Goal: Contribute content

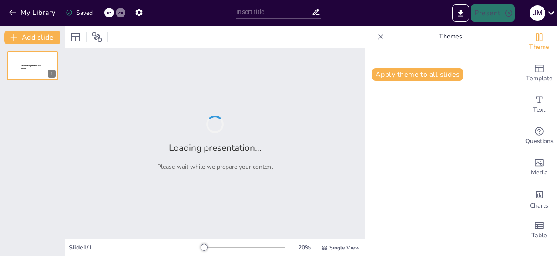
type input "pobreza y desigualdad en [GEOGRAPHIC_DATA]"
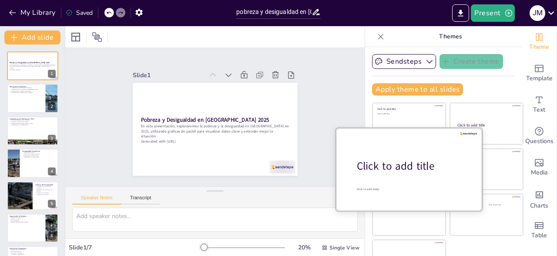
click at [425, 149] on div at bounding box center [409, 169] width 146 height 82
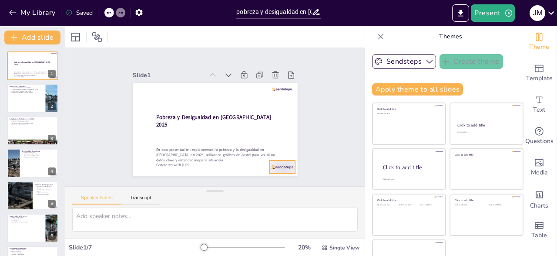
click at [283, 168] on div at bounding box center [283, 166] width 26 height 13
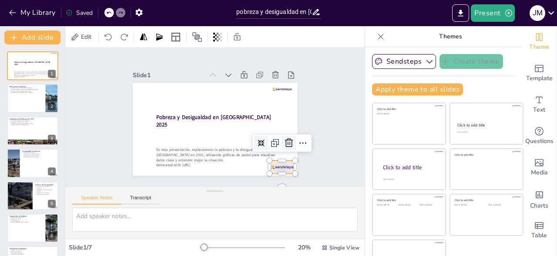
click at [290, 148] on div at bounding box center [289, 143] width 14 height 14
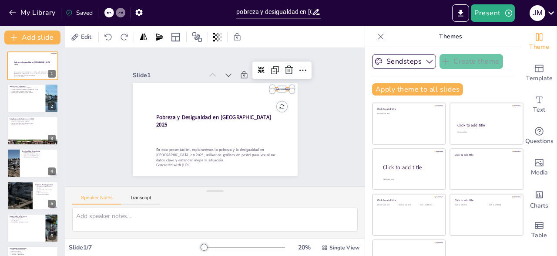
click at [285, 94] on div at bounding box center [285, 96] width 20 height 5
click at [286, 76] on div at bounding box center [289, 70] width 14 height 14
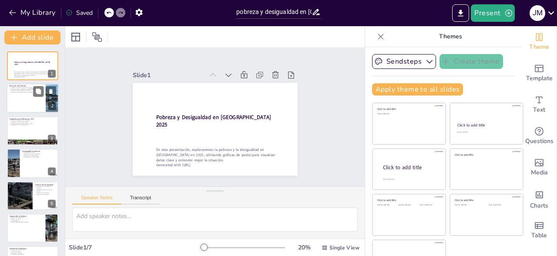
click at [29, 96] on div at bounding box center [33, 99] width 52 height 30
type textarea "La pobreza se define como la carencia de recursos suficientes para satisfacer l…"
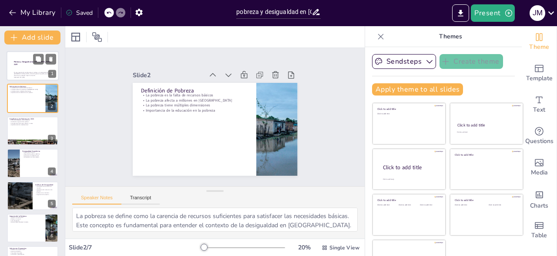
click at [43, 70] on div at bounding box center [33, 66] width 52 height 30
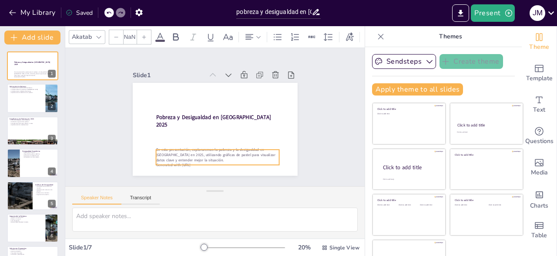
type input "32"
click at [202, 154] on p "En esta presentación, exploraremos la pobreza y la desigualdad en [GEOGRAPHIC_D…" at bounding box center [218, 154] width 124 height 15
click at [212, 137] on icon at bounding box center [208, 131] width 11 height 11
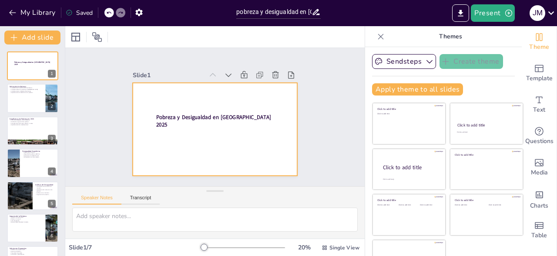
click at [178, 136] on div at bounding box center [214, 128] width 174 height 109
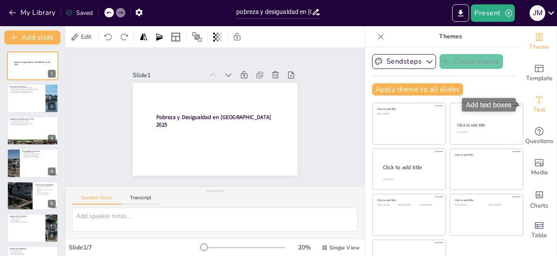
click at [536, 101] on icon "Add text boxes" at bounding box center [539, 99] width 10 height 10
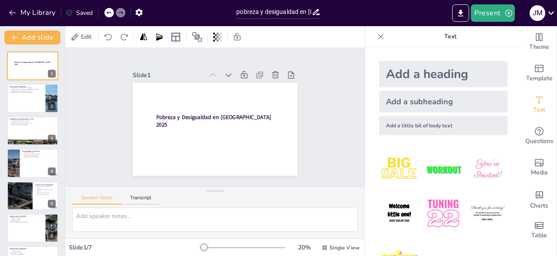
click at [441, 119] on div "Add a little bit of body text" at bounding box center [443, 125] width 129 height 19
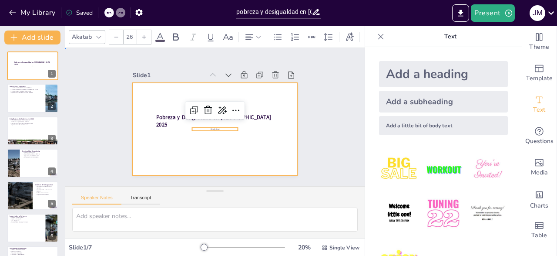
click at [217, 135] on div at bounding box center [215, 129] width 165 height 93
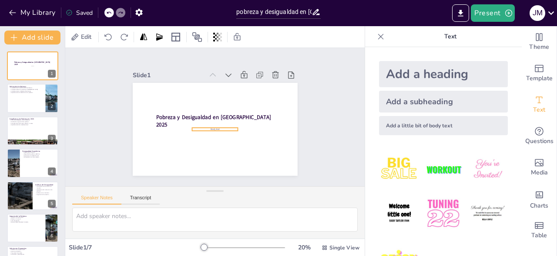
click at [217, 130] on span "Body text" at bounding box center [214, 129] width 10 height 4
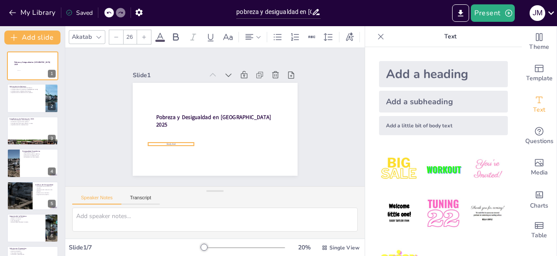
drag, startPoint x: 217, startPoint y: 130, endPoint x: 173, endPoint y: 145, distance: 46.4
click at [173, 145] on span "Body text" at bounding box center [170, 143] width 9 height 3
drag, startPoint x: 154, startPoint y: 148, endPoint x: 154, endPoint y: 153, distance: 5.2
click at [154, 153] on div at bounding box center [171, 154] width 46 height 7
click at [158, 147] on p "Body text" at bounding box center [171, 146] width 46 height 3
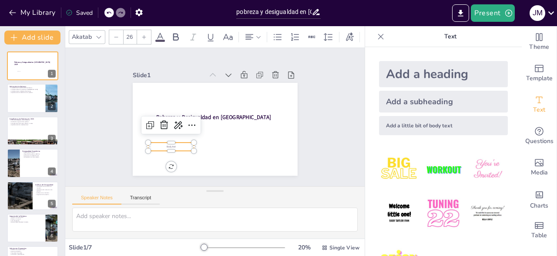
click at [177, 147] on p "Body text" at bounding box center [171, 146] width 46 height 3
click at [177, 122] on p "Body text" at bounding box center [163, 104] width 33 height 36
click at [177, 147] on p "Body text" at bounding box center [171, 146] width 46 height 3
drag, startPoint x: 154, startPoint y: 147, endPoint x: 154, endPoint y: 153, distance: 6.1
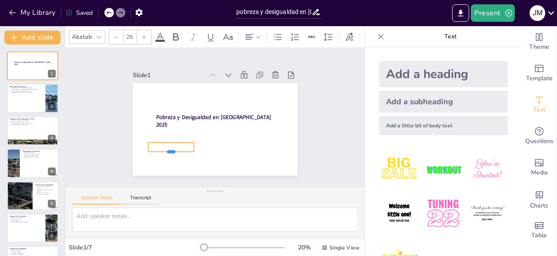
click at [154, 153] on div at bounding box center [164, 145] width 47 height 17
click at [162, 147] on p at bounding box center [171, 146] width 46 height 3
click at [162, 146] on p at bounding box center [168, 142] width 46 height 8
click at [162, 147] on p at bounding box center [171, 146] width 46 height 3
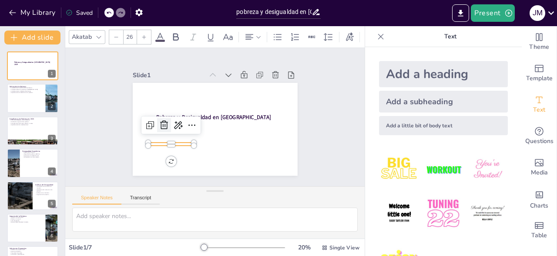
click at [165, 125] on icon at bounding box center [163, 119] width 11 height 11
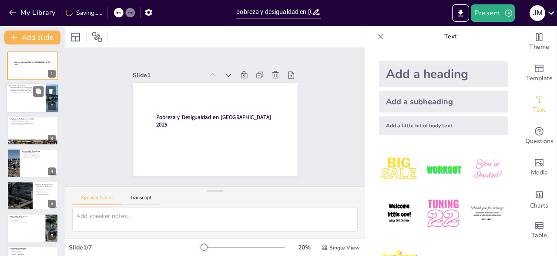
click at [37, 101] on div at bounding box center [33, 99] width 52 height 30
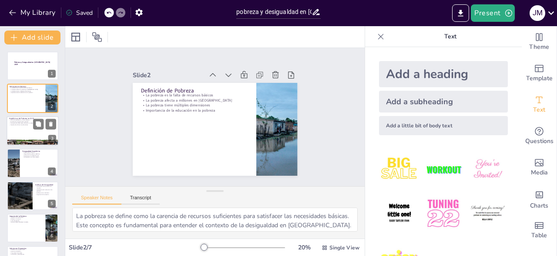
click at [34, 132] on div at bounding box center [33, 131] width 52 height 30
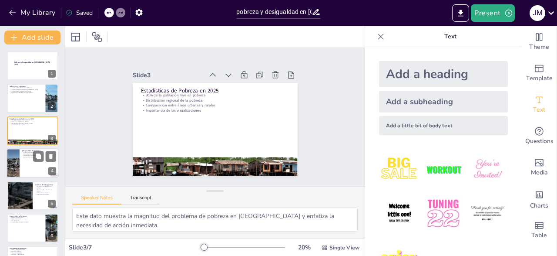
click at [26, 166] on div at bounding box center [33, 163] width 52 height 30
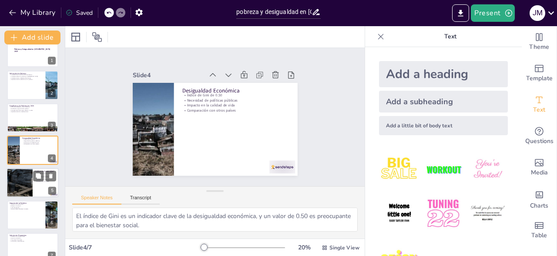
click at [27, 181] on div at bounding box center [19, 183] width 52 height 30
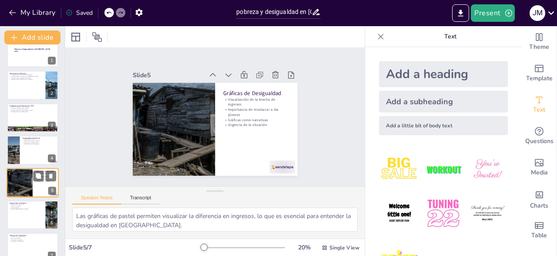
scroll to position [26, 0]
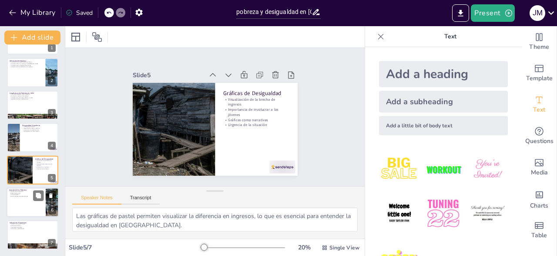
click at [28, 194] on div "Impacto en la educación Efectos en la salud Ciclo de pobreza Oportunidades labo…" at bounding box center [26, 193] width 34 height 7
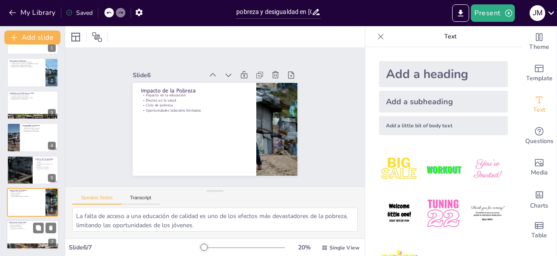
click at [34, 223] on div at bounding box center [44, 228] width 23 height 10
type textarea "Las políticas de inclusión social son fundamentales para garantizar que todos t…"
